Goal: Navigation & Orientation: Find specific page/section

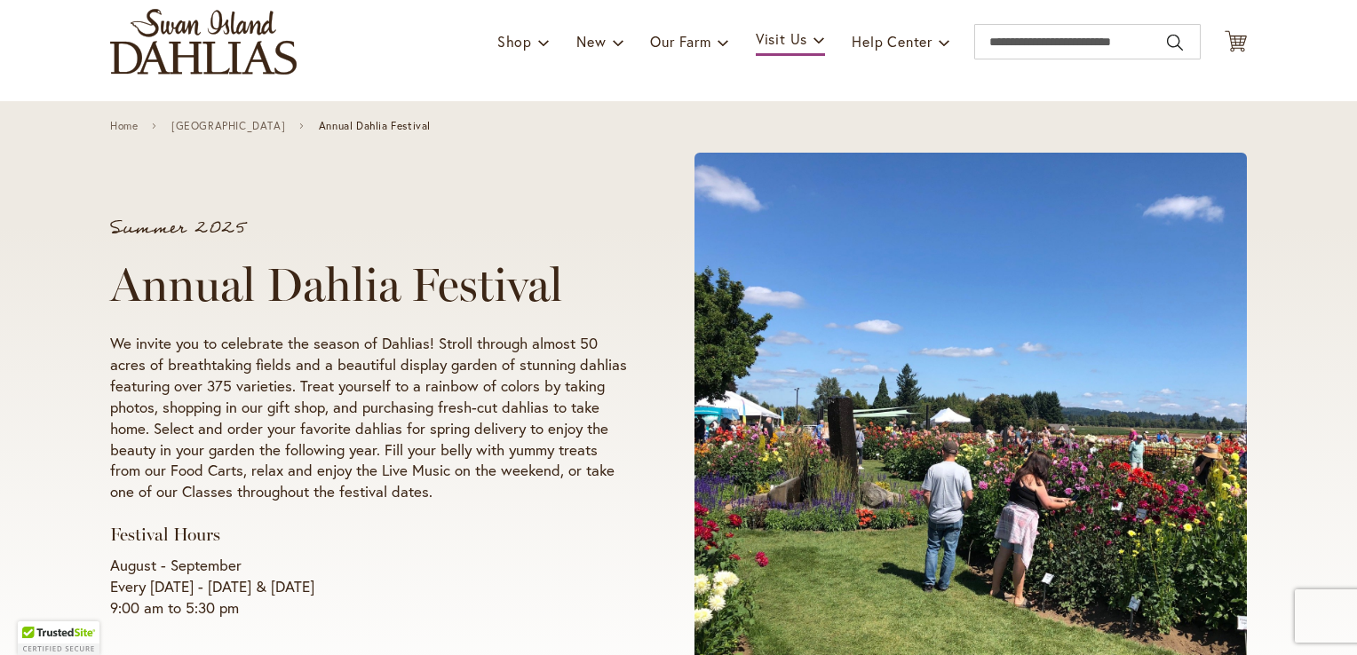
scroll to position [211, 0]
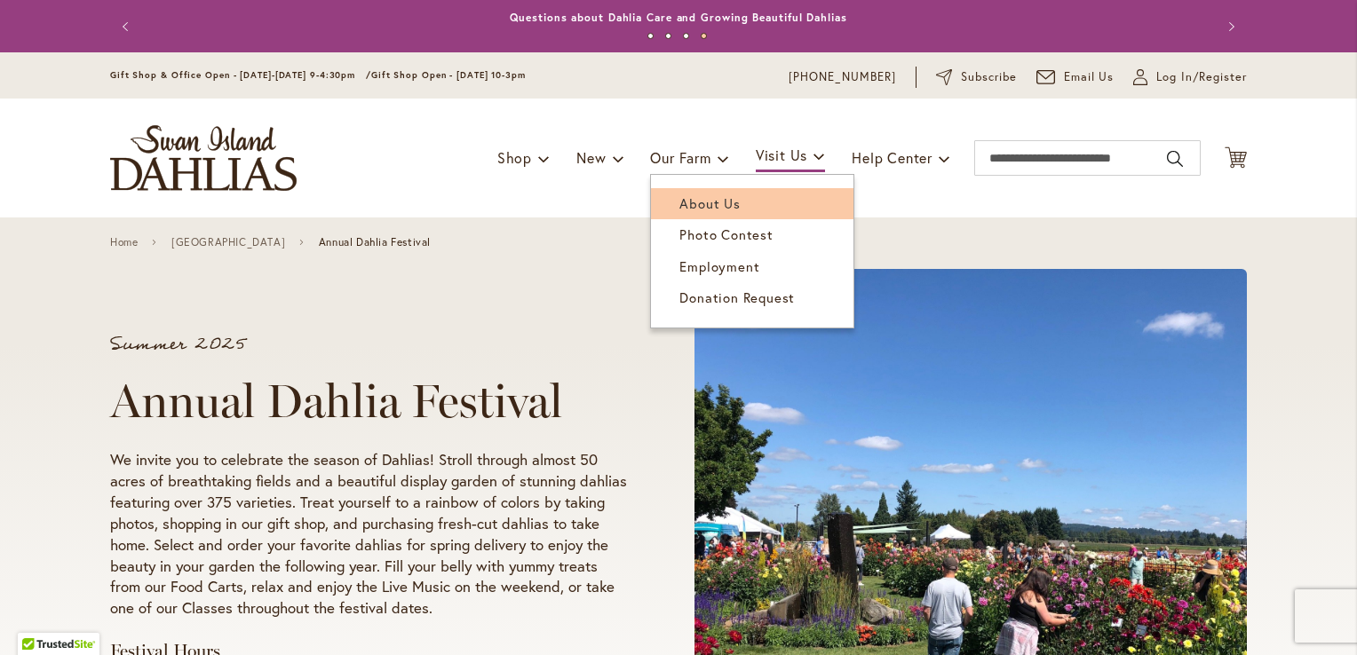
click at [690, 197] on span "About Us" at bounding box center [709, 203] width 60 height 18
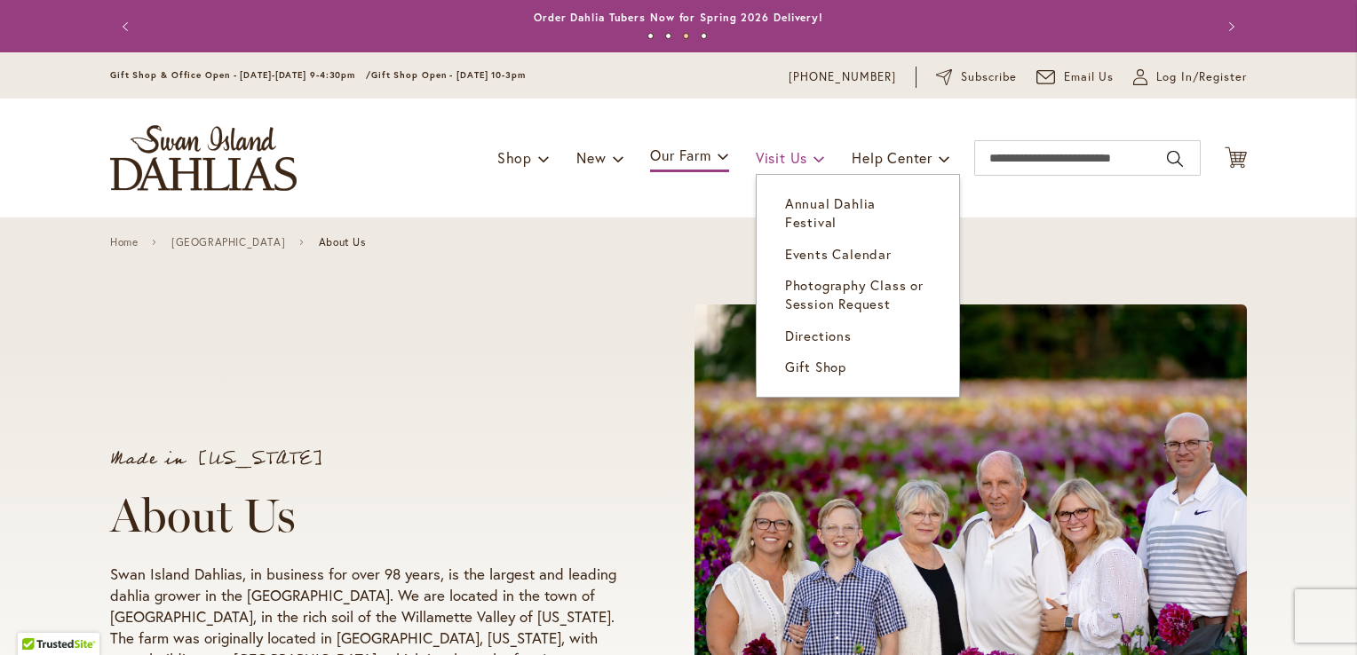
click at [783, 161] on span "Visit Us" at bounding box center [782, 157] width 52 height 19
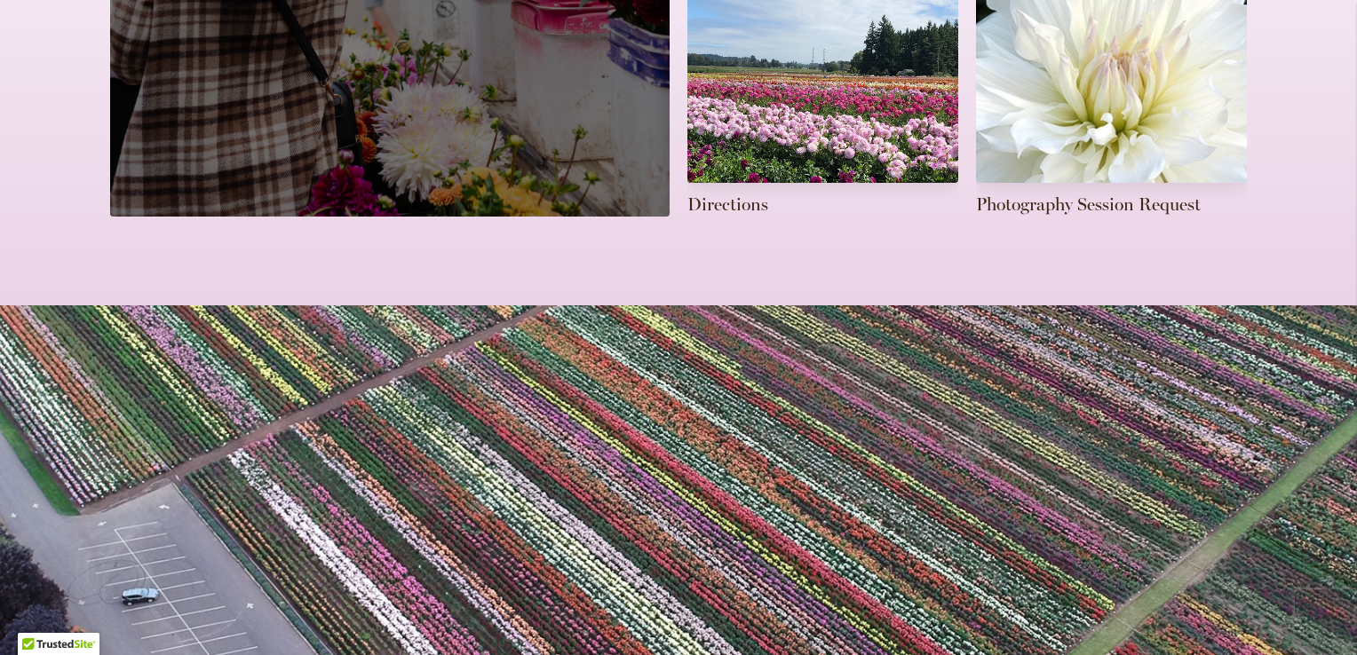
scroll to position [444, 0]
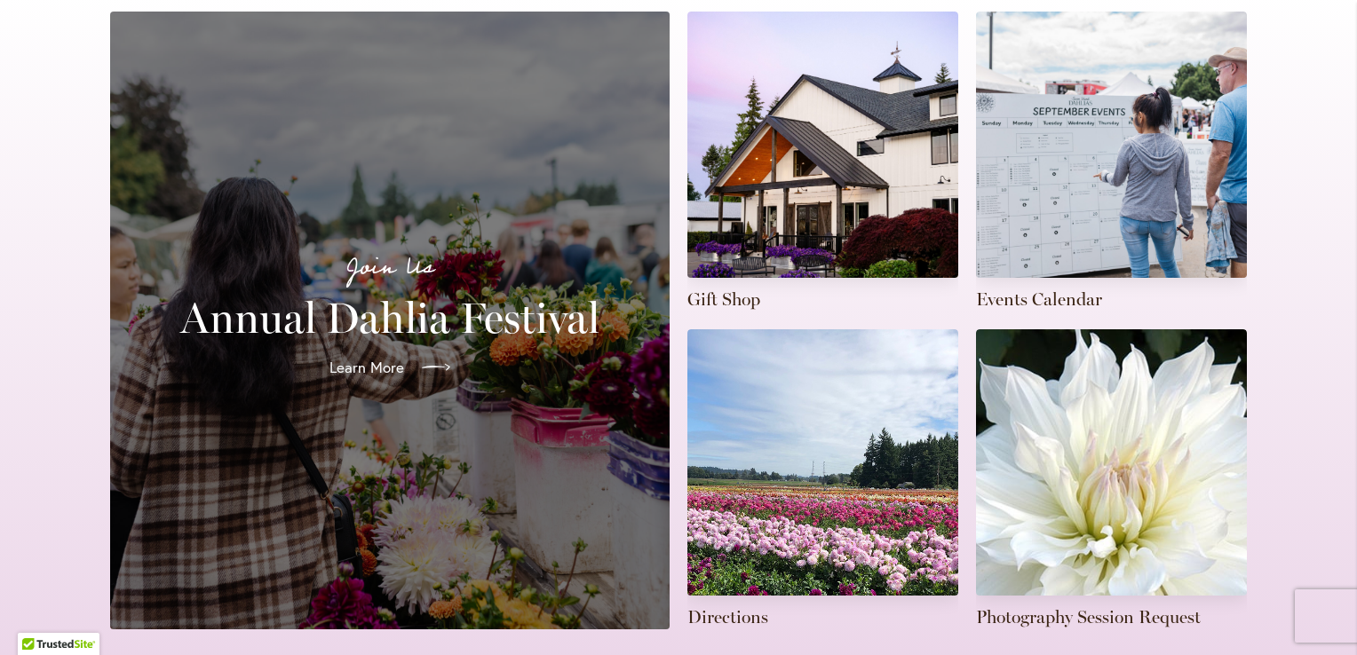
click at [387, 357] on span "Learn More" at bounding box center [366, 367] width 75 height 21
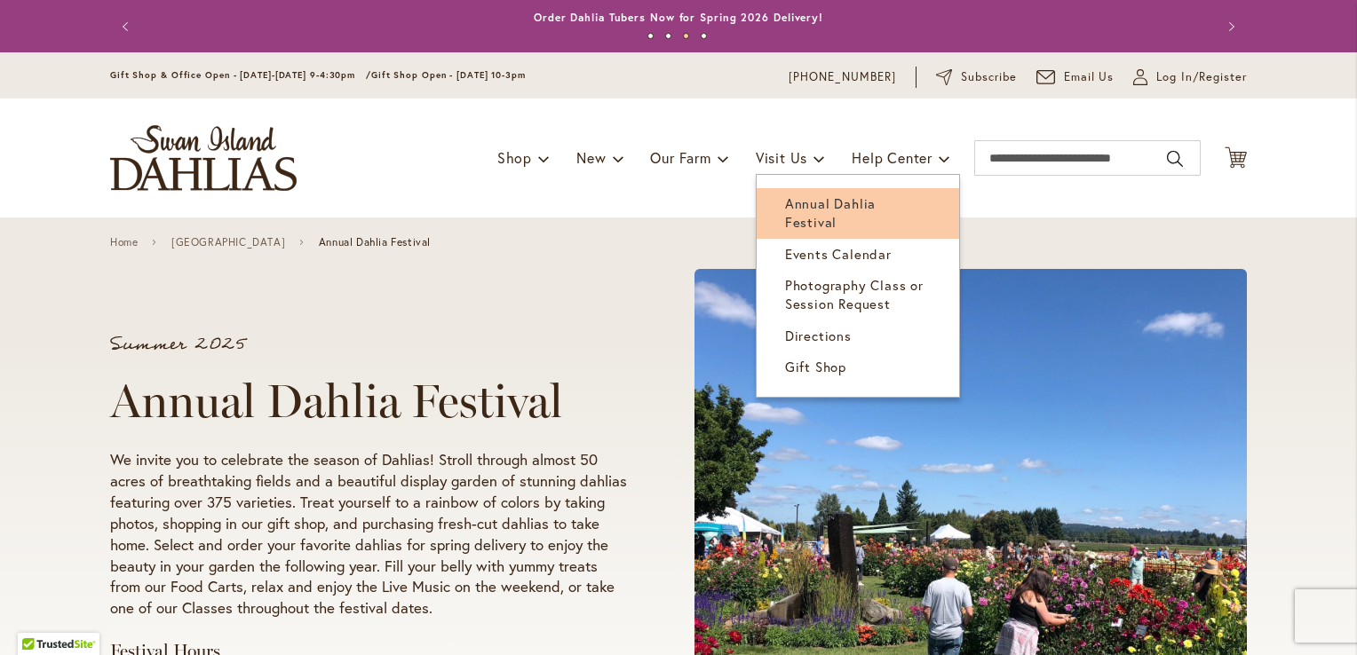
click at [810, 197] on span "Annual Dahlia Festival" at bounding box center [830, 212] width 91 height 36
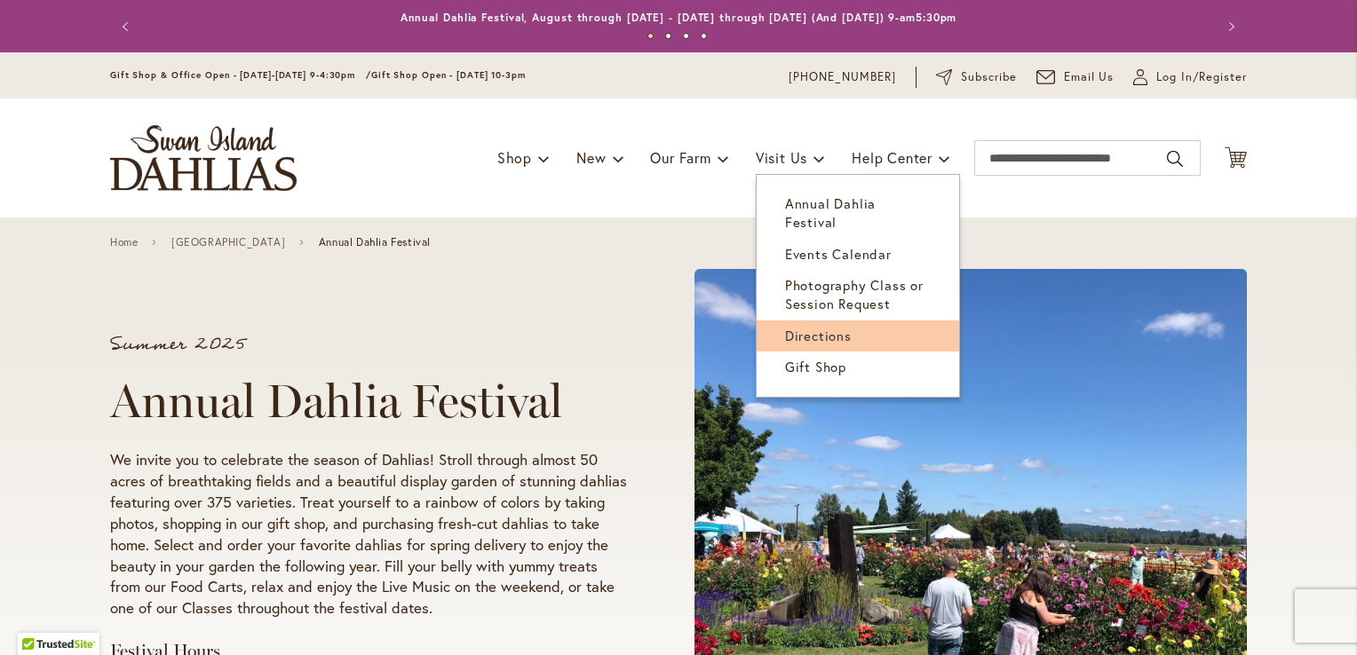
click at [819, 321] on link "Directions" at bounding box center [858, 336] width 202 height 31
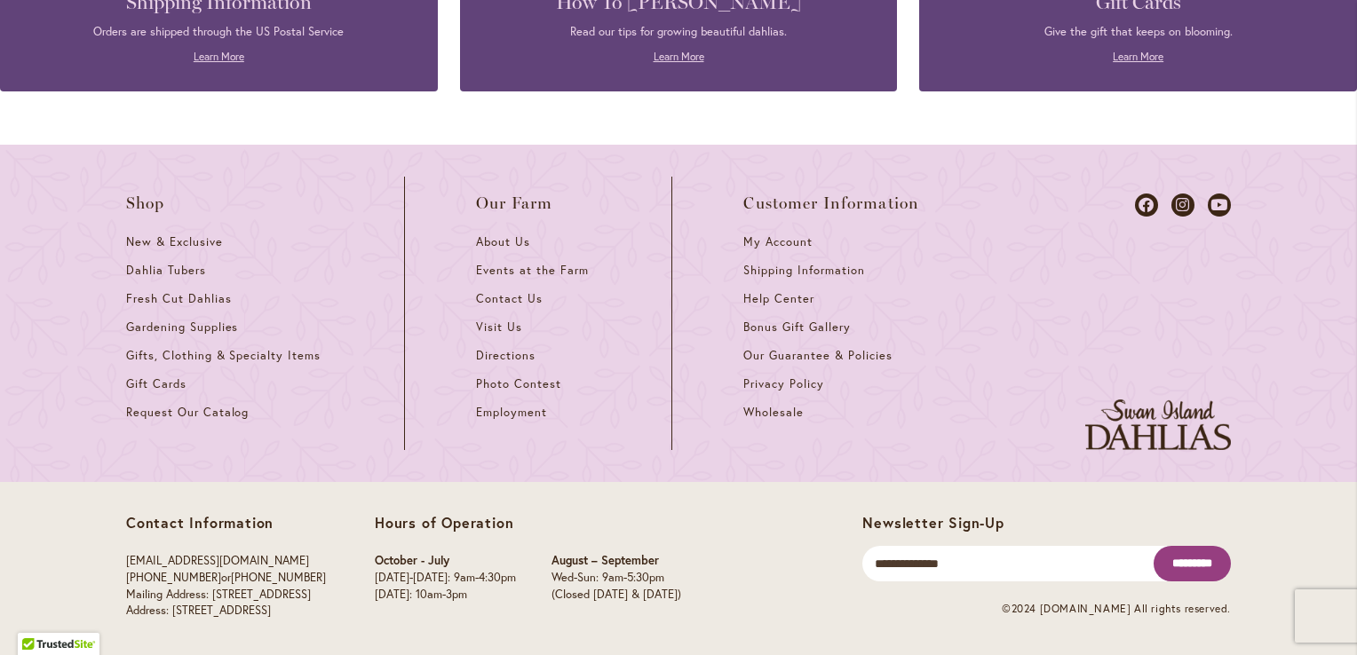
scroll to position [1663, 0]
